Goal: Task Accomplishment & Management: Use online tool/utility

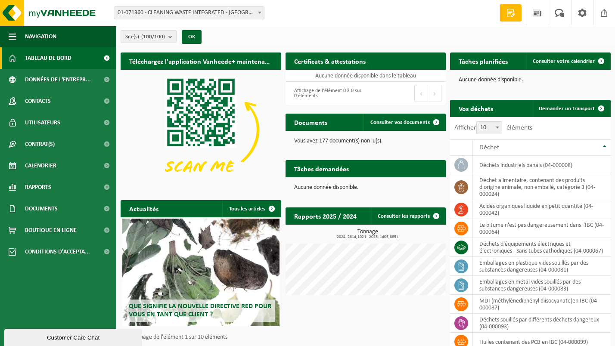
click at [234, 14] on span "01-071360 - CLEANING WASTE INTEGRATED - [GEOGRAPHIC_DATA][PERSON_NAME]" at bounding box center [189, 13] width 150 height 12
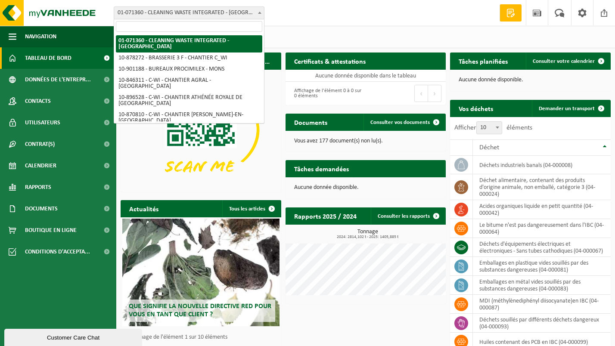
click at [206, 25] on input "search" at bounding box center [189, 26] width 146 height 11
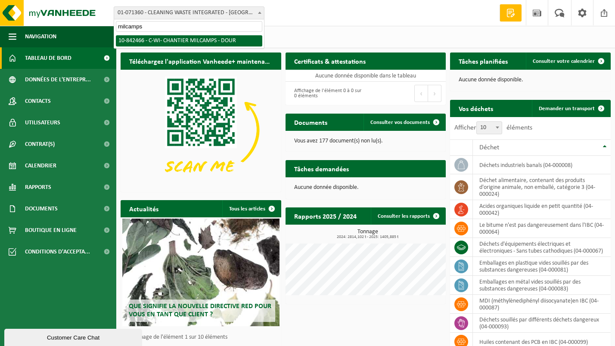
type input "milcamps"
select select "92551"
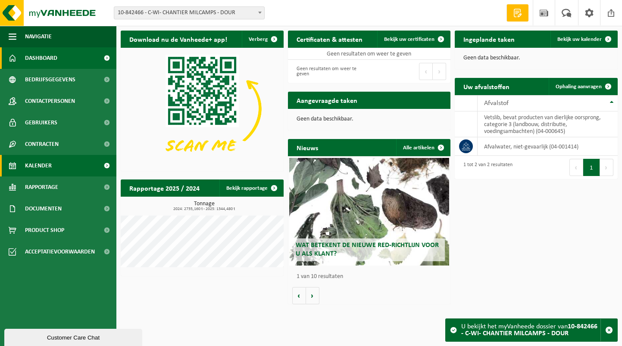
click at [85, 160] on link "Kalender" at bounding box center [58, 166] width 116 height 22
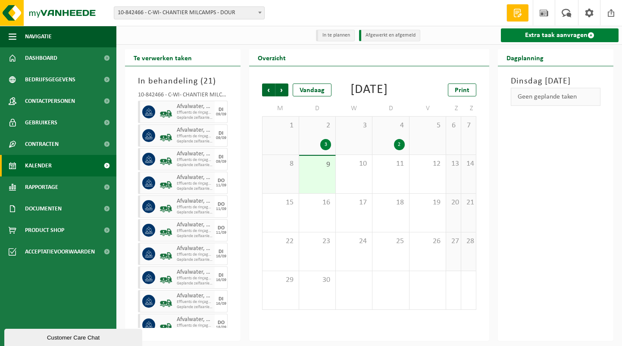
click at [568, 29] on link "Extra taak aanvragen" at bounding box center [560, 35] width 118 height 14
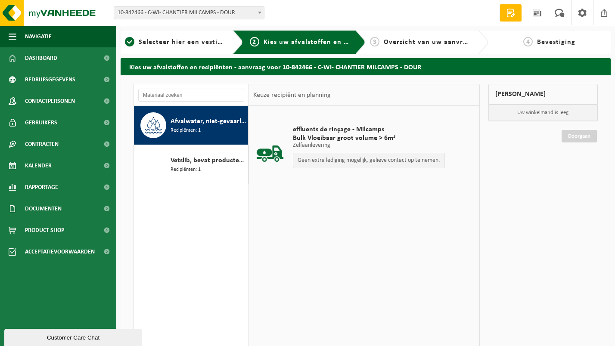
click at [212, 127] on div "Afvalwater, niet-gevaarlijk Recipiënten: 1" at bounding box center [208, 125] width 75 height 26
click at [585, 16] on span at bounding box center [582, 12] width 13 height 25
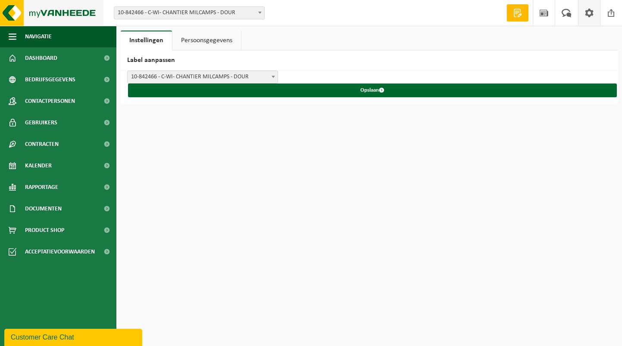
click at [62, 12] on img at bounding box center [51, 13] width 103 height 26
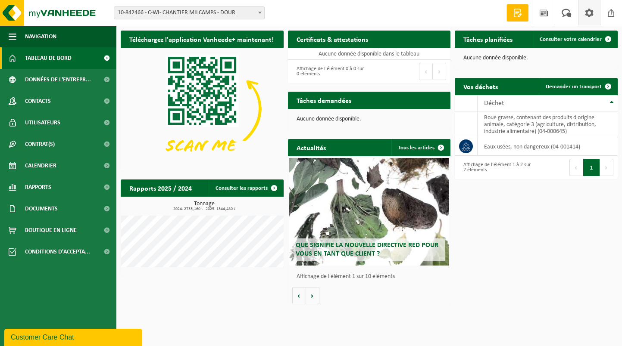
click at [586, 13] on span at bounding box center [588, 12] width 13 height 25
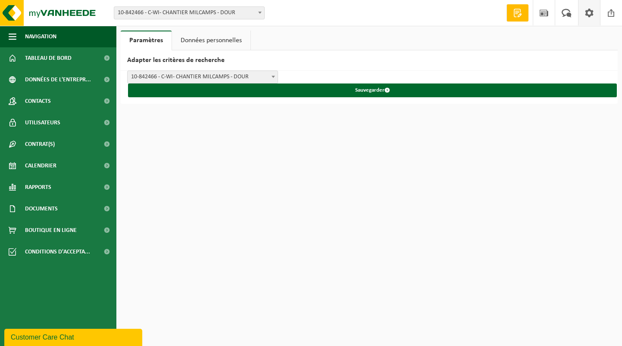
click at [212, 38] on link "Données personnelles" at bounding box center [211, 41] width 78 height 20
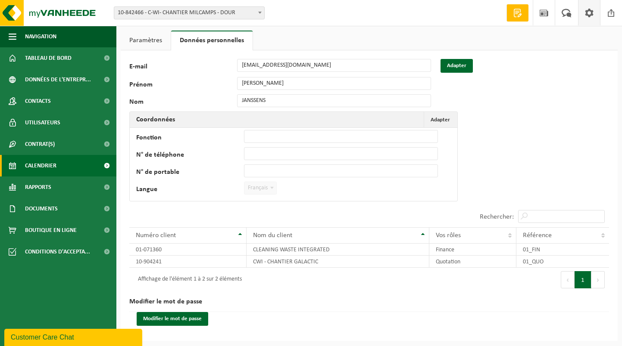
click at [50, 164] on span "Calendrier" at bounding box center [40, 166] width 31 height 22
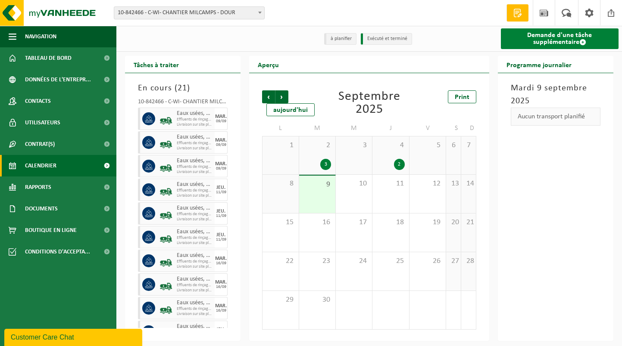
click at [560, 41] on link "Demande d'une tâche supplémentaire" at bounding box center [560, 38] width 118 height 21
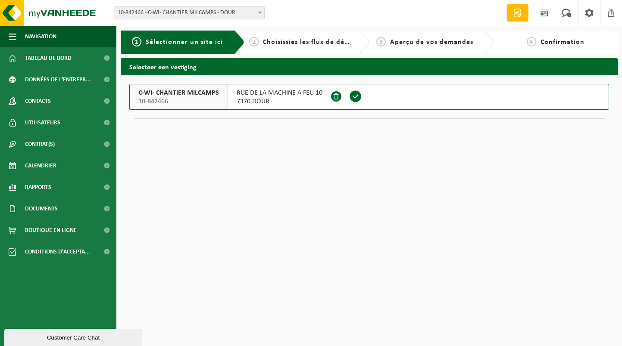
click at [353, 97] on span at bounding box center [355, 96] width 13 height 13
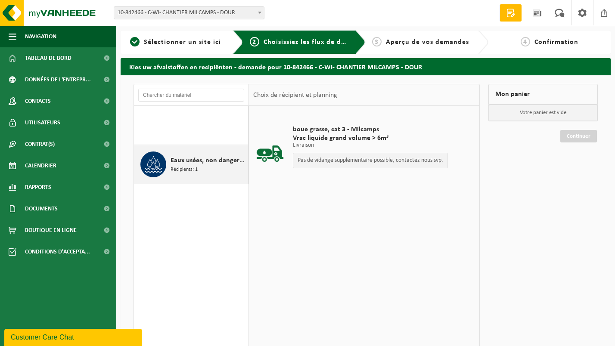
click at [196, 159] on span "Eaux usées, non dangereux" at bounding box center [208, 161] width 75 height 10
